Goal: Navigation & Orientation: Find specific page/section

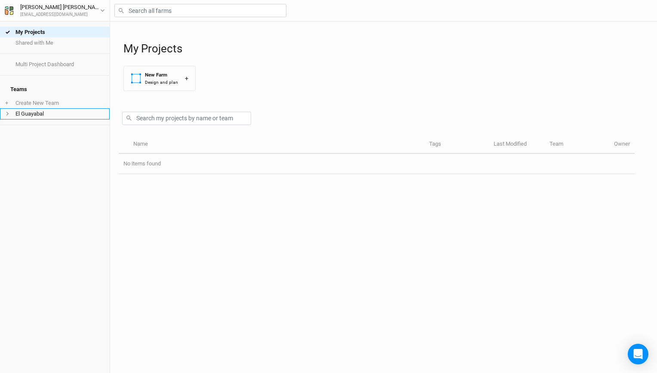
click at [49, 111] on li "El Guayabal" at bounding box center [55, 113] width 110 height 11
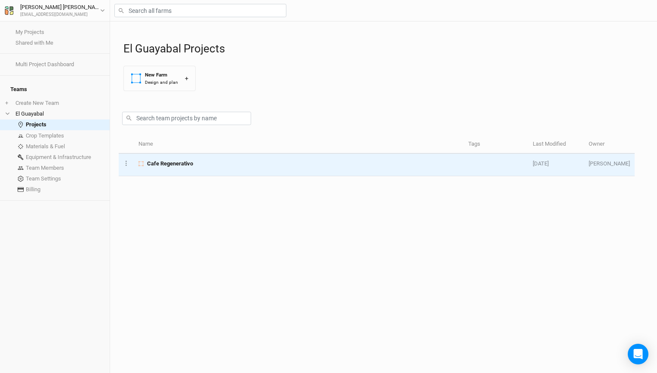
click at [248, 170] on td "Cafe Regenerativo" at bounding box center [299, 165] width 330 height 22
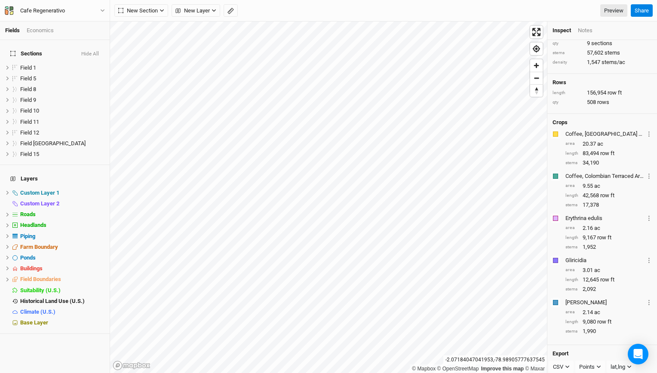
scroll to position [40, 0]
